Goal: Check status: Check status

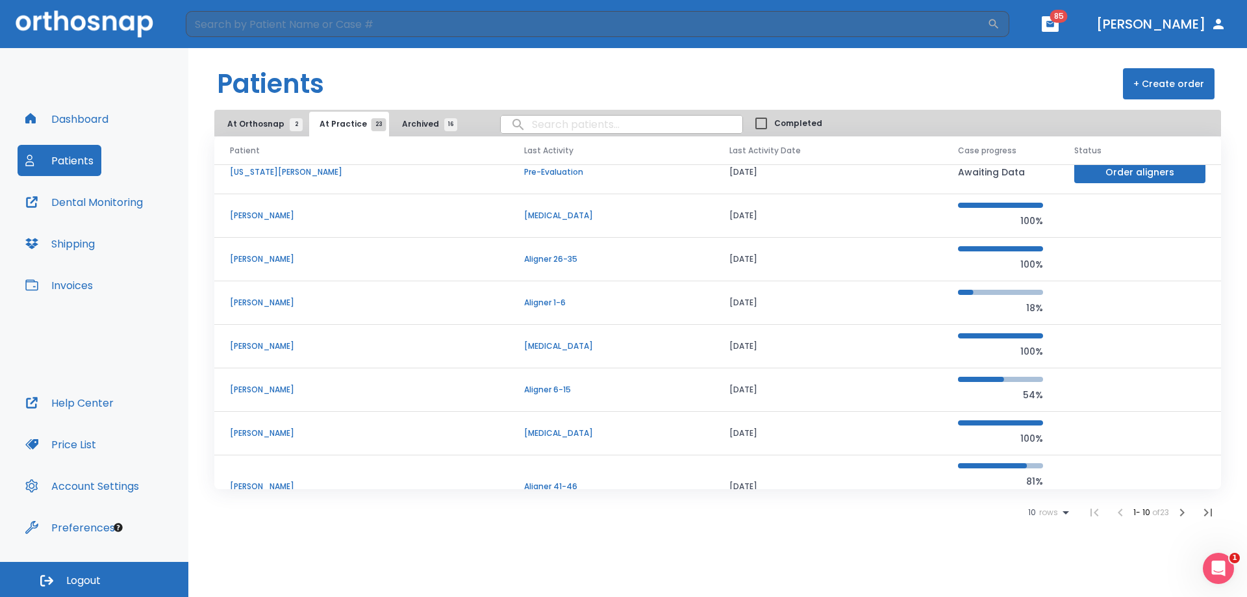
scroll to position [131, 0]
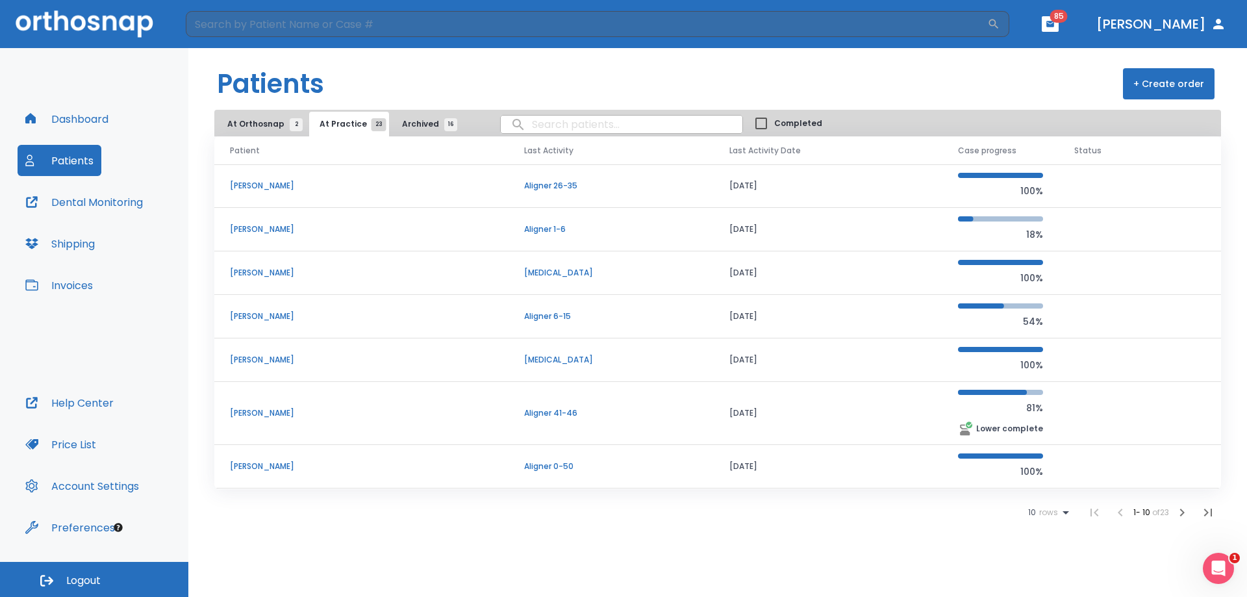
click at [1060, 508] on icon at bounding box center [1066, 513] width 16 height 16
click at [1045, 565] on p "100" at bounding box center [1042, 565] width 13 height 12
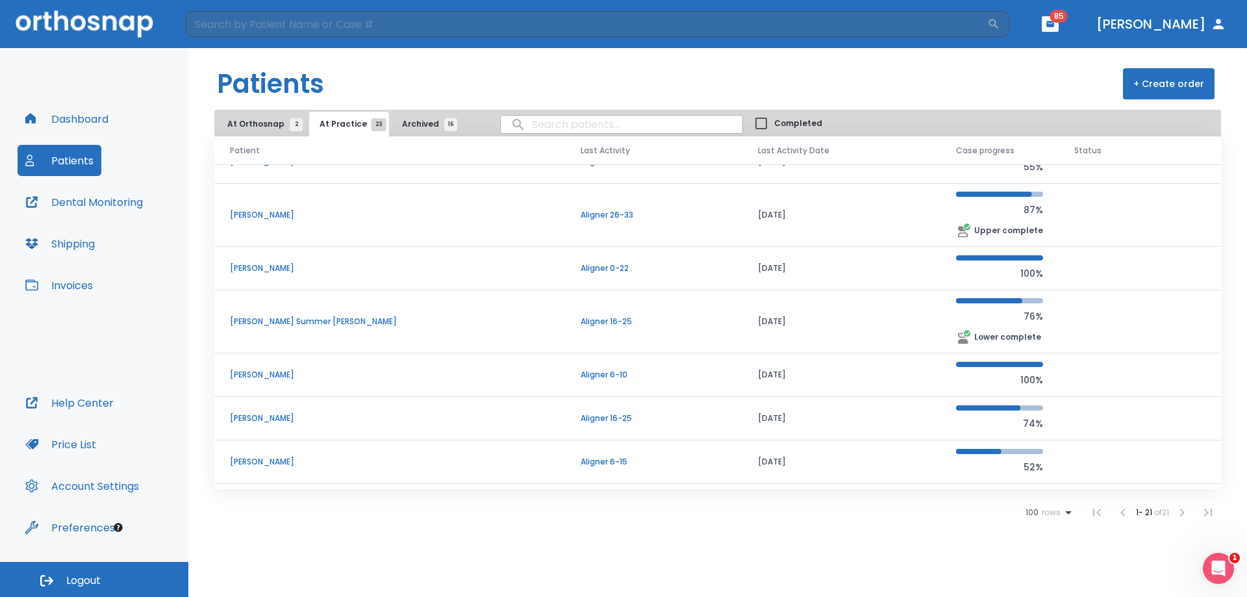
scroll to position [455, 0]
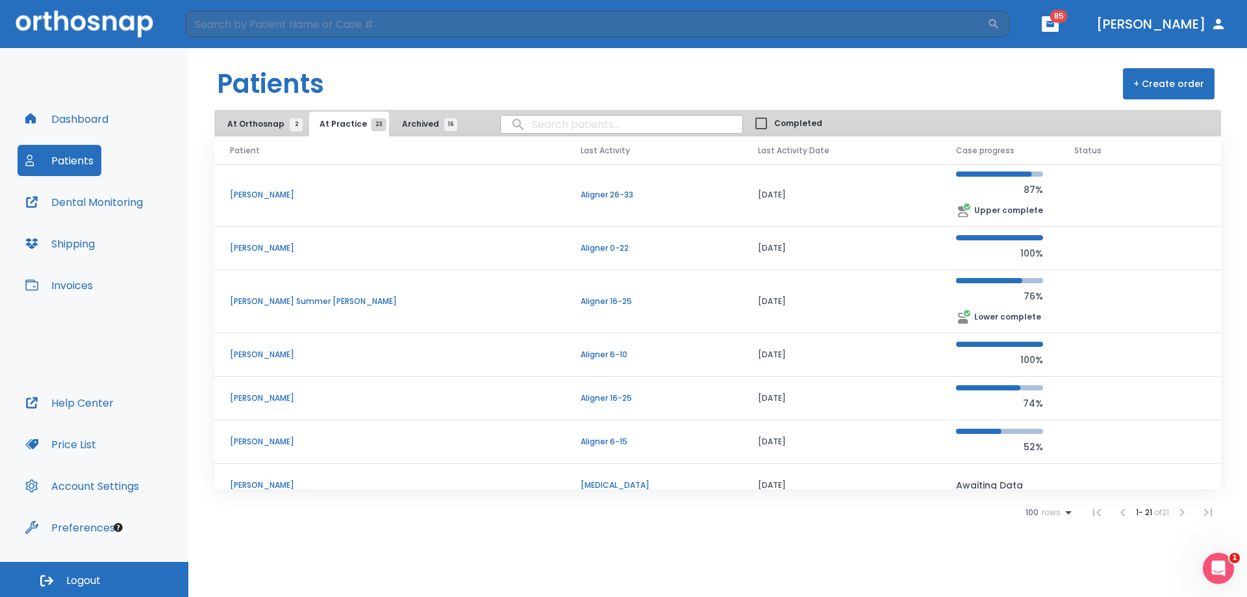
click at [284, 301] on p "[PERSON_NAME] Summer [PERSON_NAME]" at bounding box center [389, 301] width 319 height 12
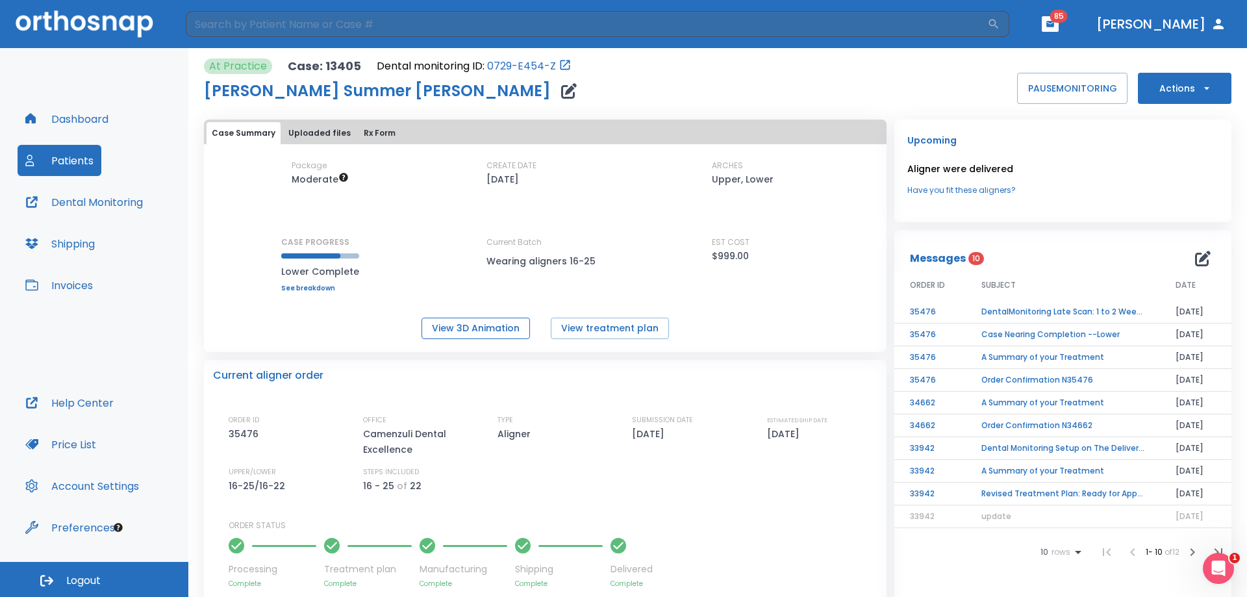
click at [498, 322] on button "View 3D Animation" at bounding box center [475, 328] width 108 height 21
